Goal: Task Accomplishment & Management: Manage account settings

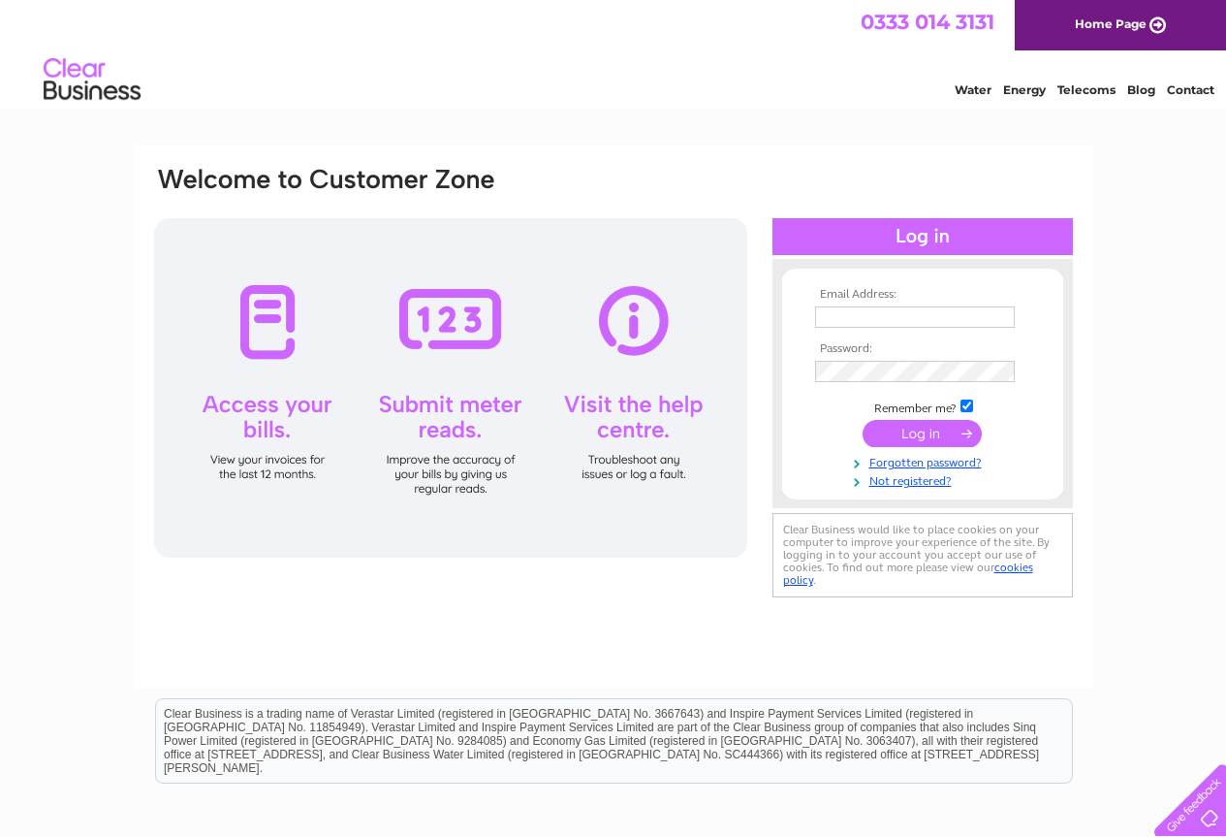
type input "hayleywood07@gmail.com"
click at [926, 429] on input "submit" at bounding box center [922, 433] width 119 height 27
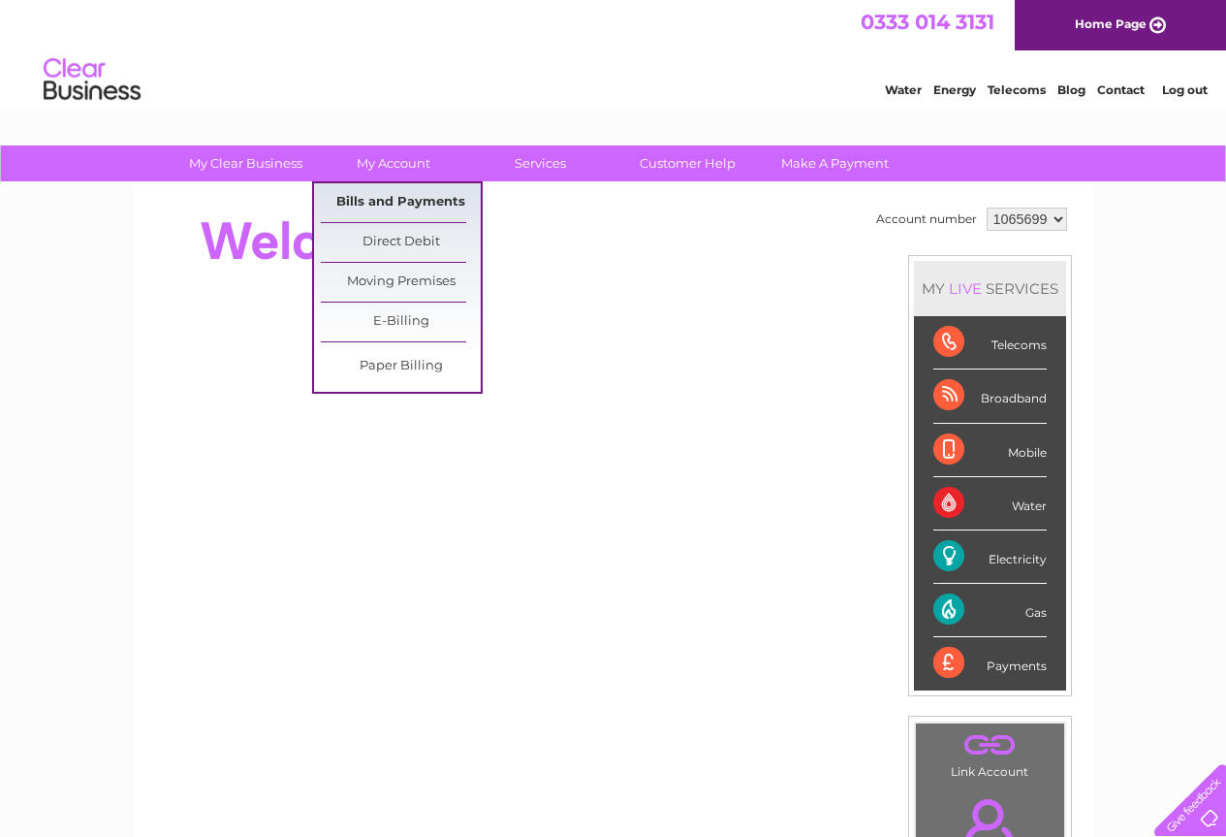
click at [397, 204] on link "Bills and Payments" at bounding box center [401, 202] width 160 height 39
